Goal: Task Accomplishment & Management: Manage account settings

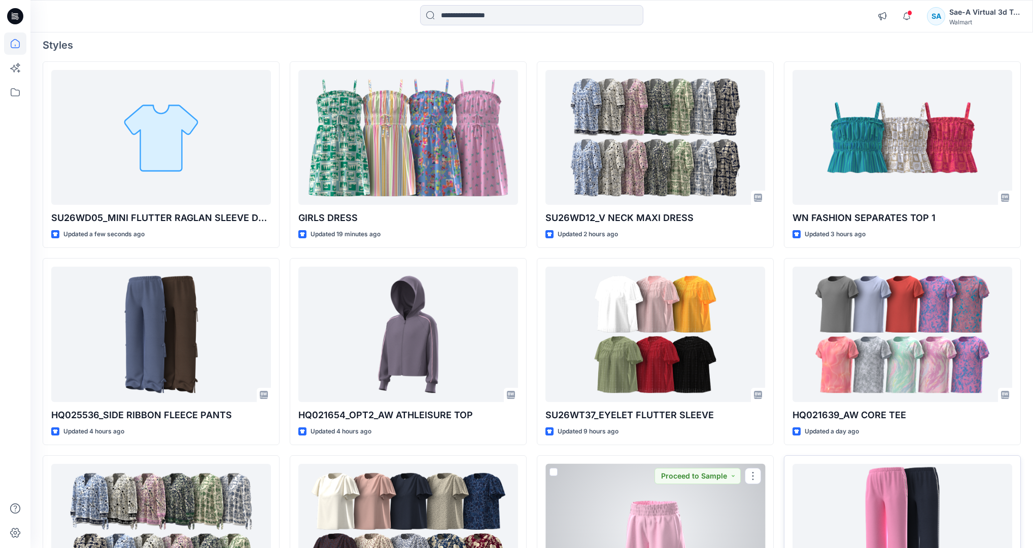
scroll to position [203, 0]
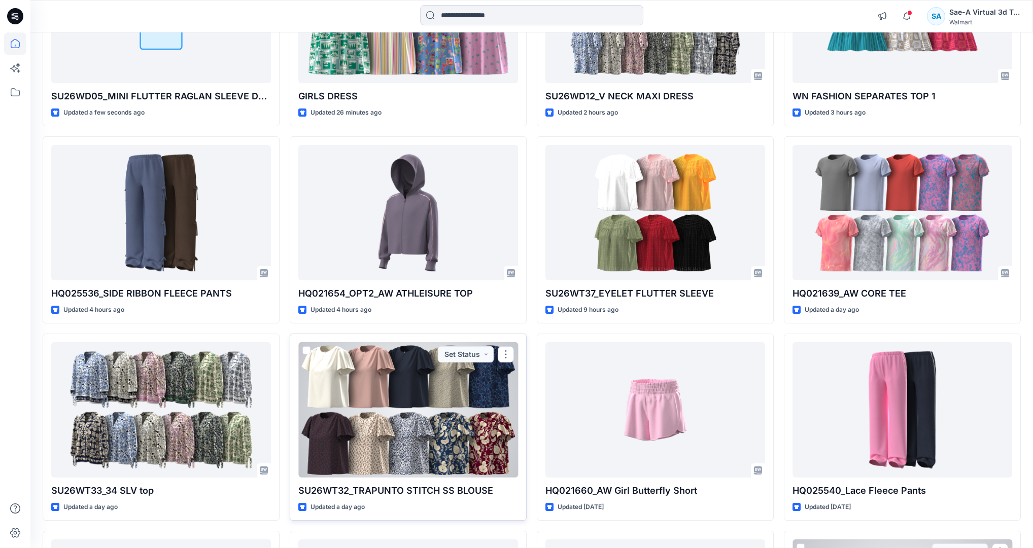
click at [425, 256] on div at bounding box center [408, 409] width 220 height 135
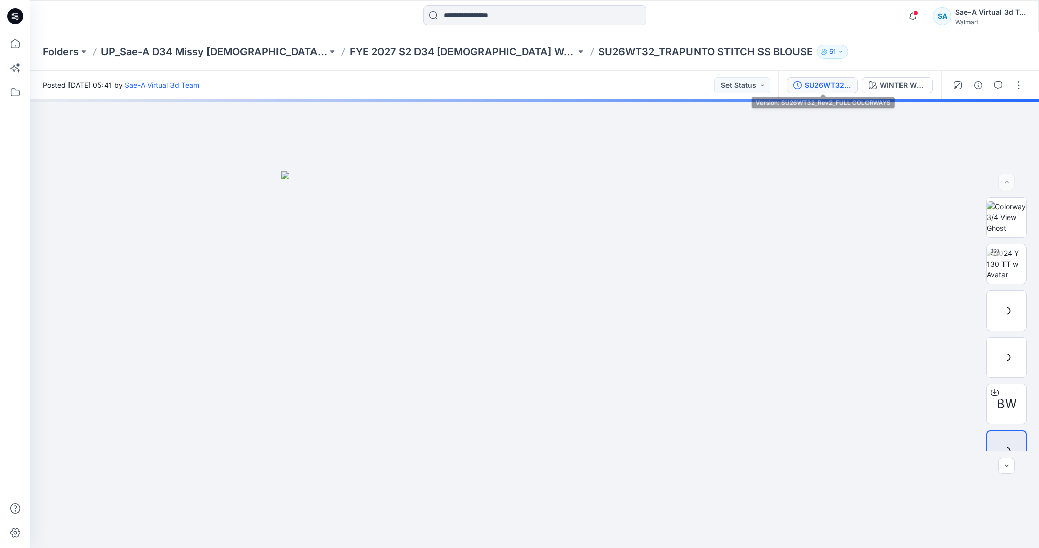
click at [516, 87] on div "SU26WT32_Rev2_FULL COLORWAYS" at bounding box center [827, 85] width 47 height 11
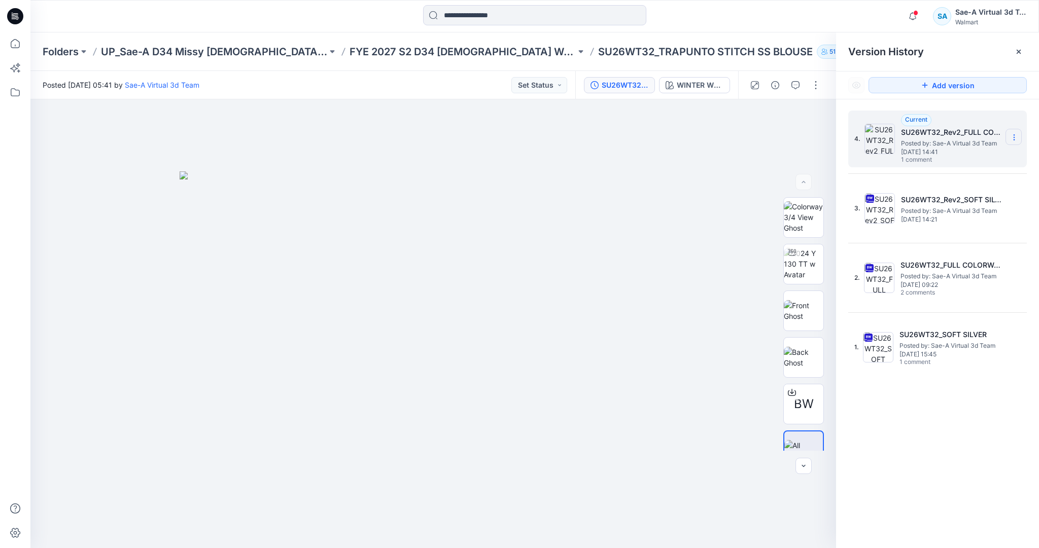
click at [516, 139] on section at bounding box center [1013, 137] width 16 height 16
click at [516, 199] on span "Delete Version" at bounding box center [943, 202] width 47 height 12
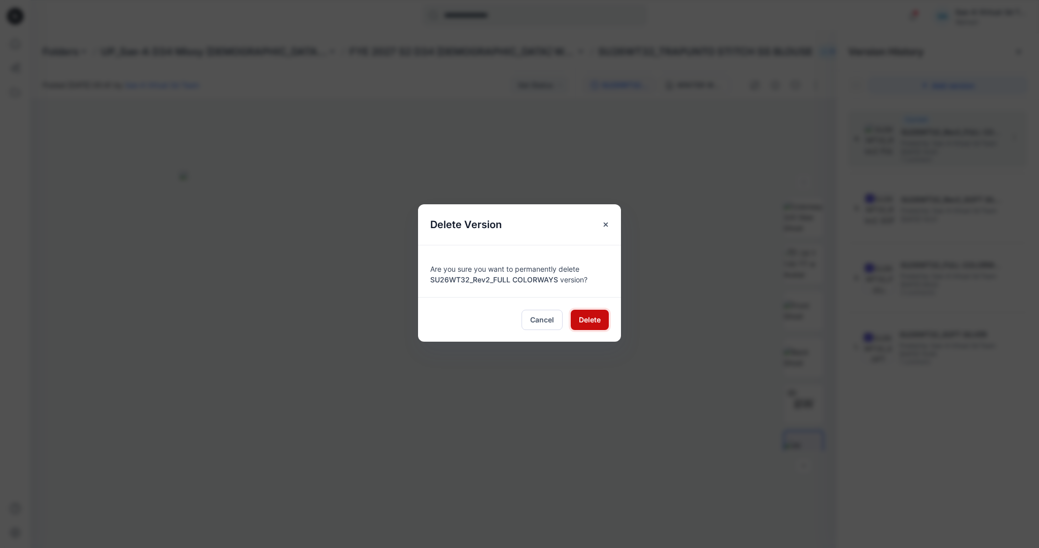
click at [516, 256] on span "Delete" at bounding box center [590, 319] width 22 height 11
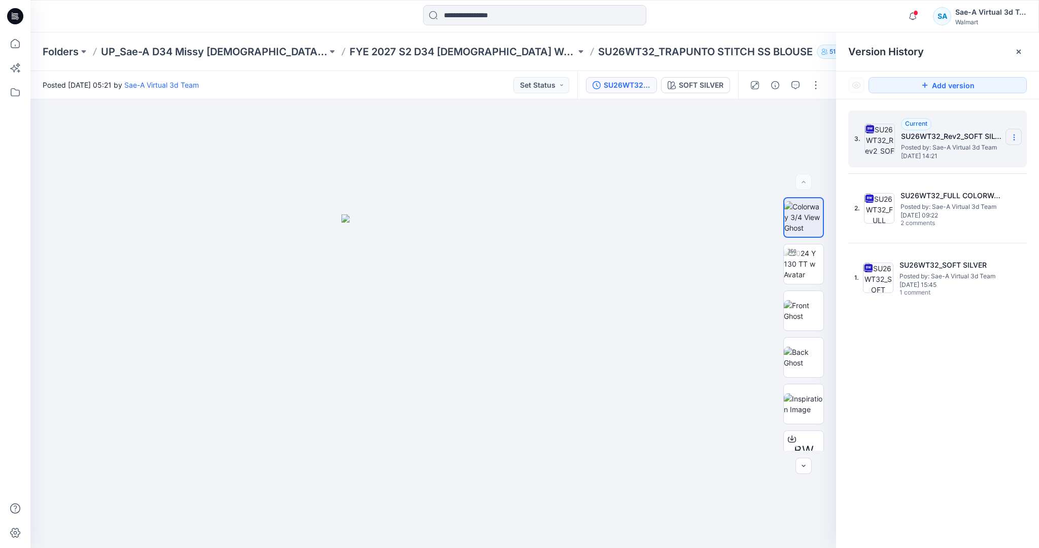
click at [516, 138] on icon at bounding box center [1014, 137] width 8 height 8
click at [516, 222] on span "Delete Version" at bounding box center [943, 223] width 47 height 12
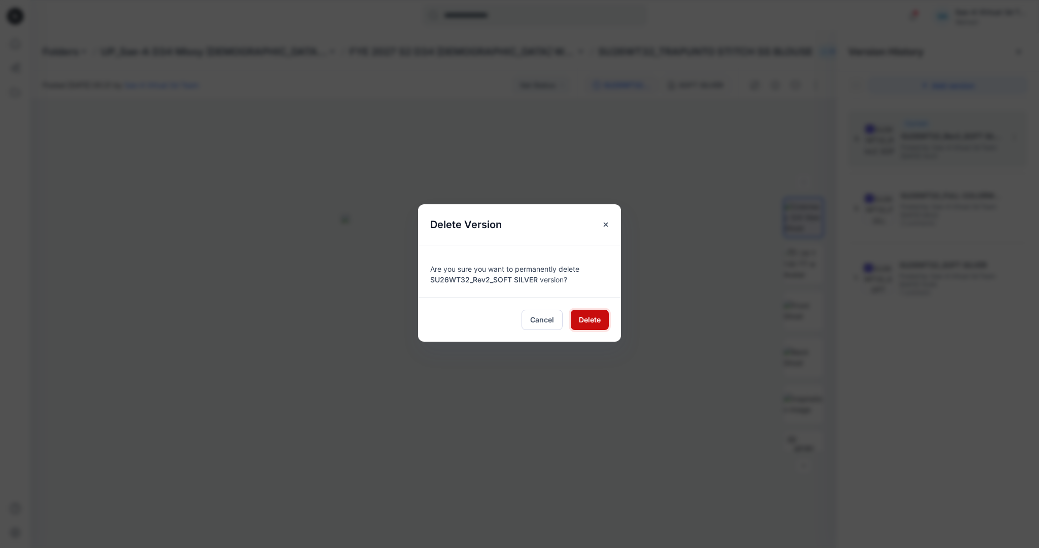
click at [516, 256] on span "Delete" at bounding box center [590, 319] width 22 height 11
